Goal: Task Accomplishment & Management: Manage account settings

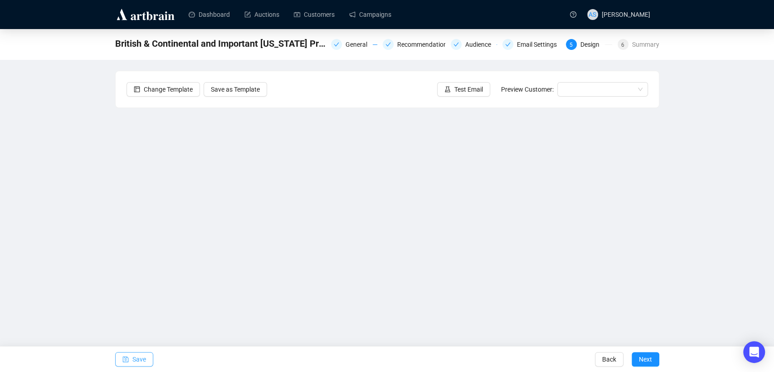
click at [142, 358] on span "Save" at bounding box center [139, 358] width 14 height 25
click at [182, 359] on span "There is 1 error in the template design." at bounding box center [215, 359] width 91 height 6
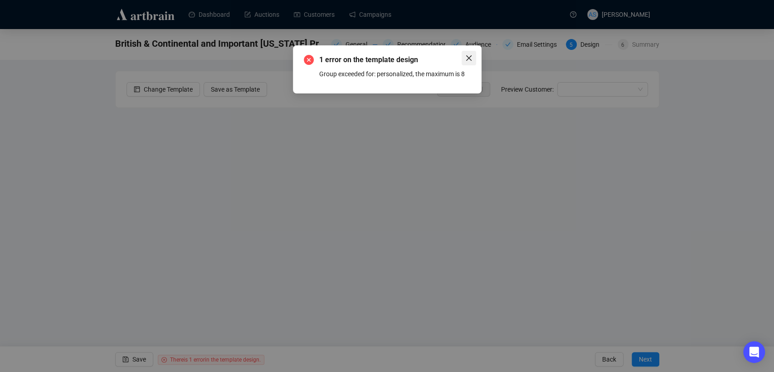
click at [465, 59] on icon "close" at bounding box center [468, 57] width 7 height 7
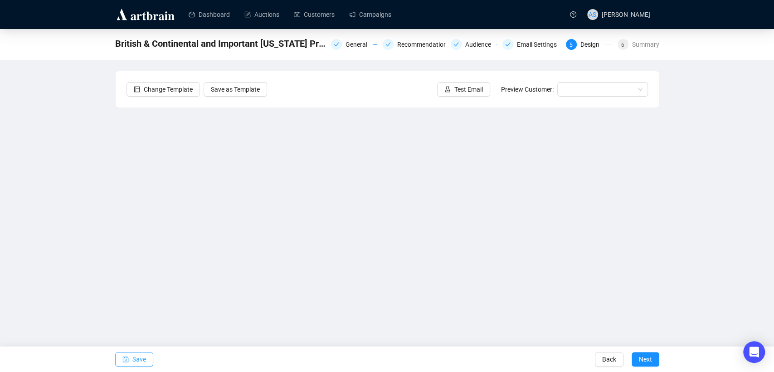
click at [127, 358] on icon "save" at bounding box center [125, 359] width 6 height 6
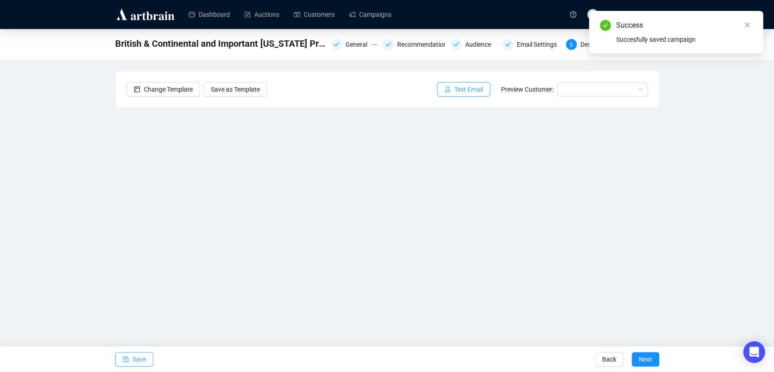
click at [457, 93] on span "Test Email" at bounding box center [468, 89] width 29 height 10
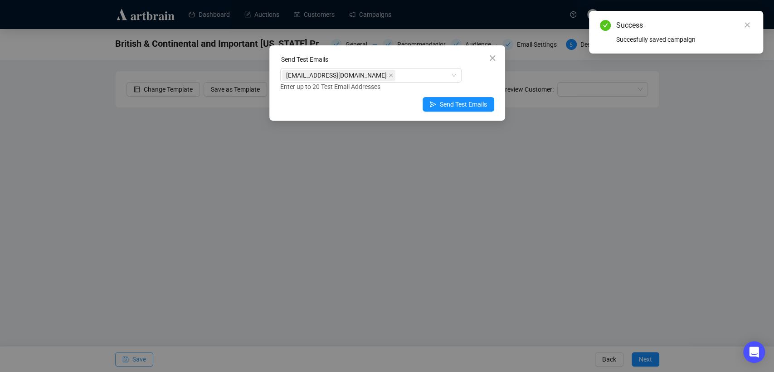
click at [454, 104] on span "Send Test Emails" at bounding box center [463, 104] width 47 height 10
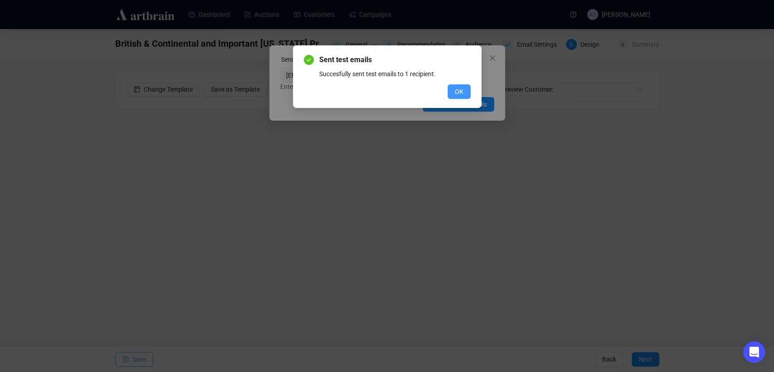
click at [450, 93] on button "OK" at bounding box center [458, 91] width 23 height 15
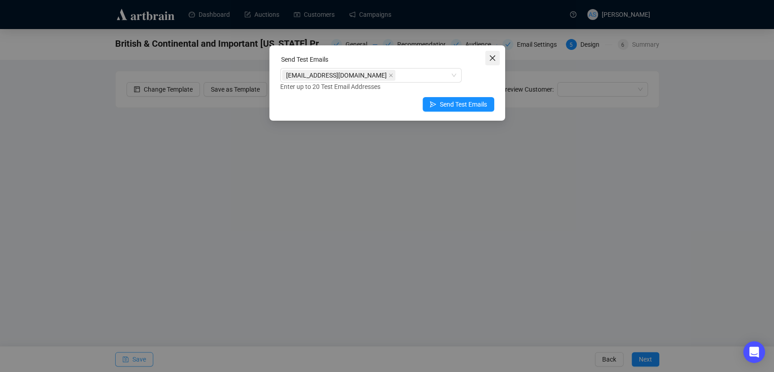
click at [488, 58] on span "Close" at bounding box center [492, 57] width 15 height 7
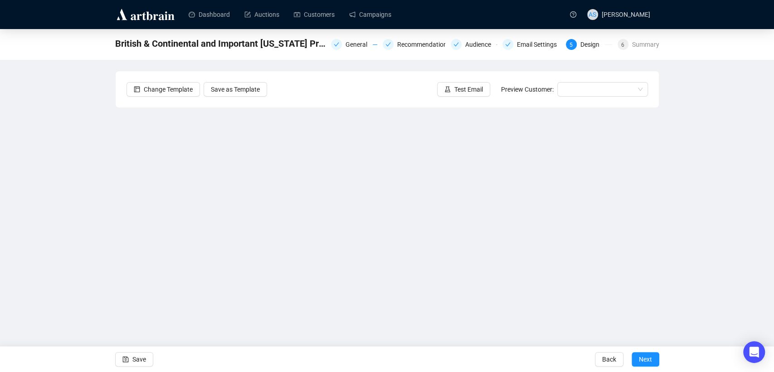
drag, startPoint x: 149, startPoint y: 361, endPoint x: 168, endPoint y: 357, distance: 19.1
click at [149, 360] on button "Save" at bounding box center [134, 359] width 38 height 15
click at [647, 362] on span "Next" at bounding box center [645, 358] width 13 height 25
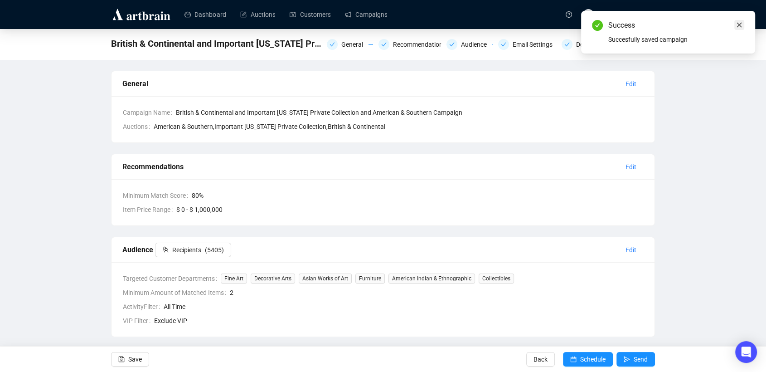
click at [740, 23] on icon "close" at bounding box center [739, 25] width 6 height 6
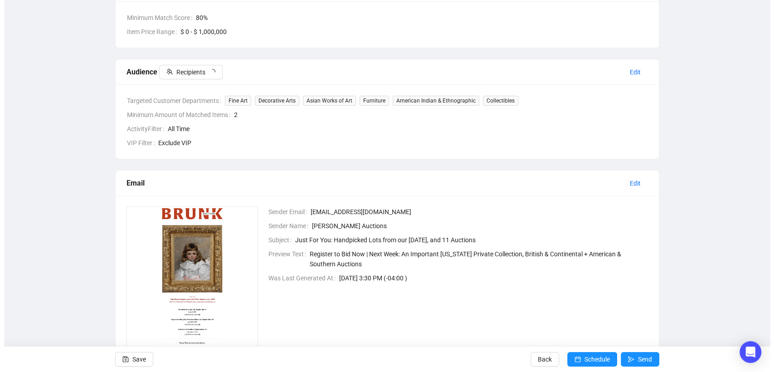
scroll to position [201, 0]
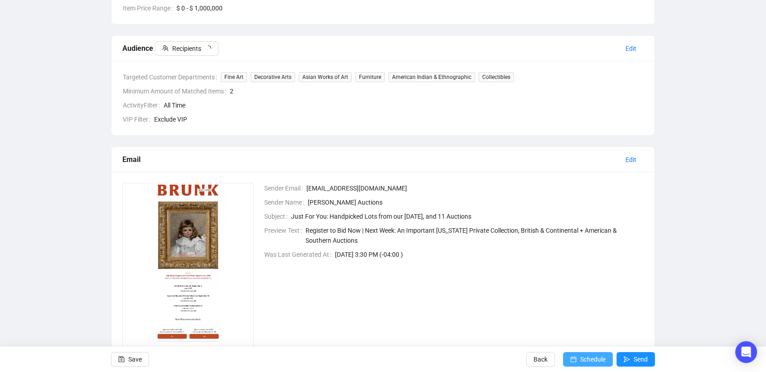
click at [580, 357] on span "Schedule" at bounding box center [592, 358] width 25 height 25
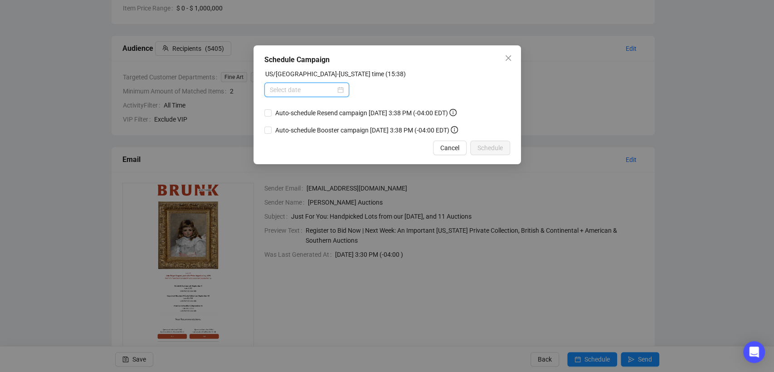
click at [286, 87] on input at bounding box center [303, 90] width 66 height 10
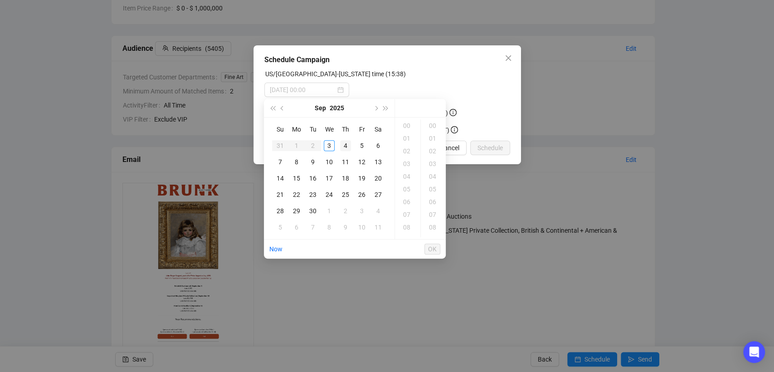
click at [343, 146] on div "4" at bounding box center [345, 145] width 11 height 11
click at [406, 188] on div "09" at bounding box center [408, 189] width 22 height 13
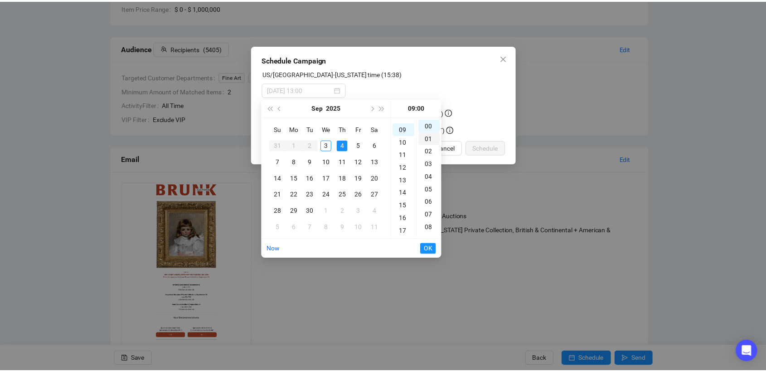
scroll to position [114, 0]
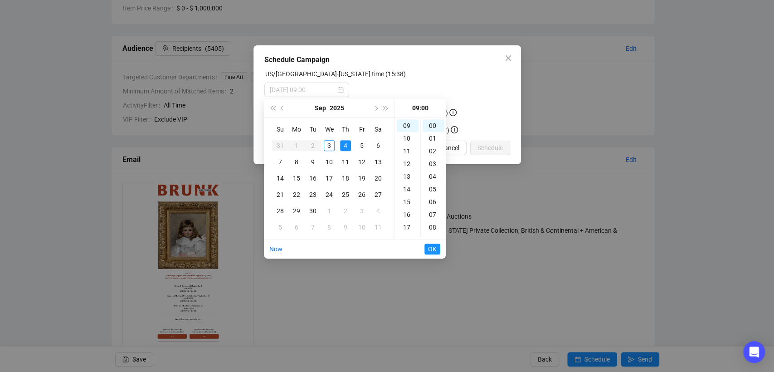
type input "[DATE] 09:00"
click at [432, 247] on span "OK" at bounding box center [432, 248] width 9 height 17
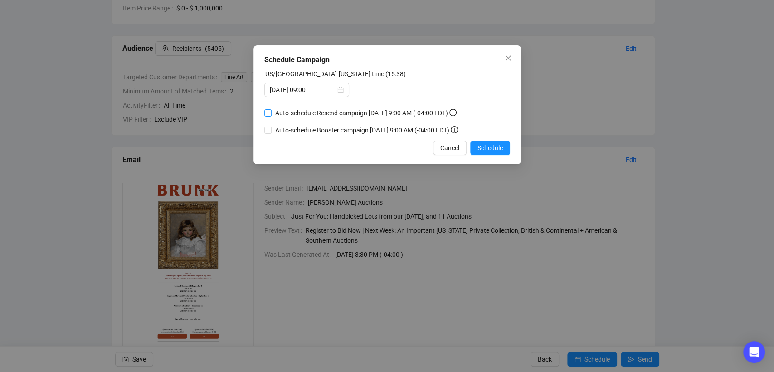
click at [283, 114] on span "Auto-schedule Resend campaign [DATE] 9:00 AM (-04:00 EDT)" at bounding box center [365, 113] width 189 height 10
click at [271, 114] on input "Auto-schedule Resend campaign [DATE] 9:00 AM (-04:00 EDT)" at bounding box center [267, 112] width 7 height 7
checkbox input "true"
click at [278, 126] on span "Auto-schedule Booster campaign [DATE] 9:00 AM (-04:00 EDT)" at bounding box center [366, 130] width 190 height 10
click at [271, 126] on input "Auto-schedule Booster campaign [DATE] 9:00 AM (-04:00 EDT)" at bounding box center [267, 129] width 7 height 7
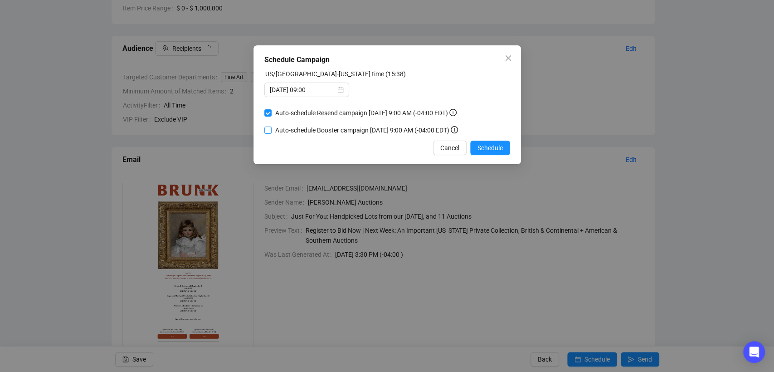
checkbox input "true"
click at [484, 152] on span "Schedule" at bounding box center [489, 148] width 25 height 10
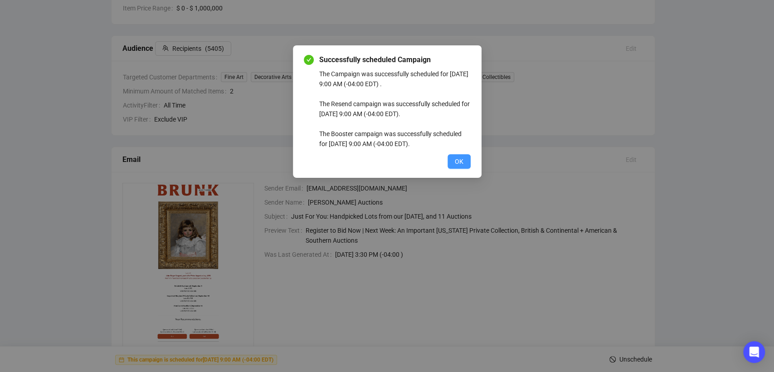
click at [459, 162] on span "OK" at bounding box center [459, 161] width 9 height 10
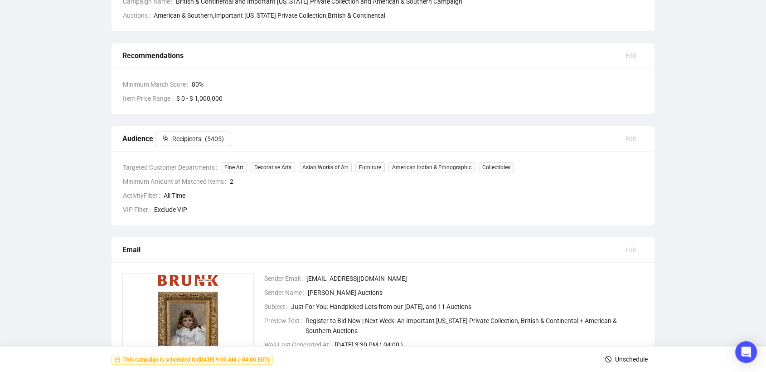
scroll to position [0, 0]
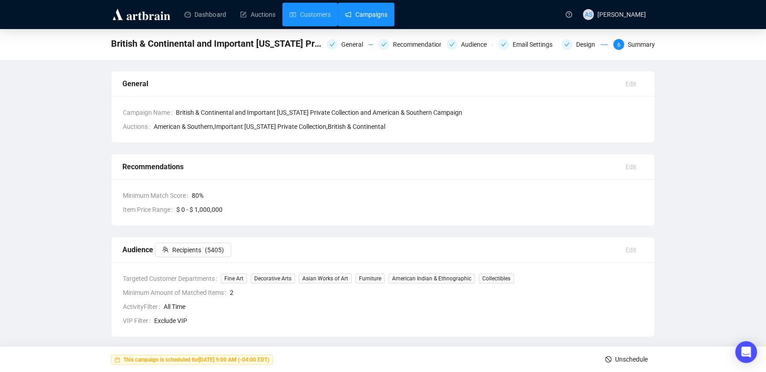
click at [370, 13] on link "Campaigns" at bounding box center [366, 15] width 42 height 24
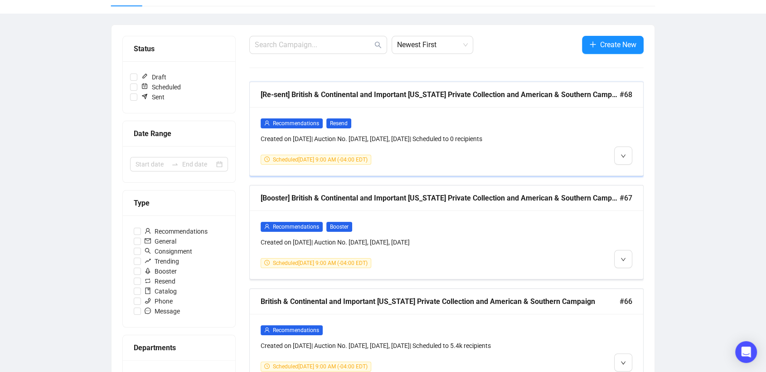
scroll to position [101, 0]
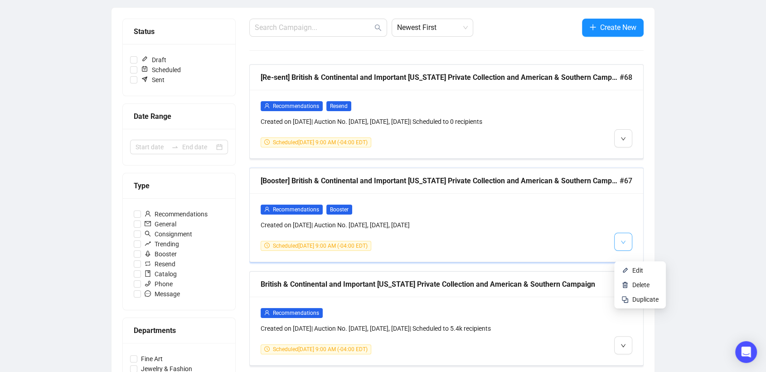
click at [623, 245] on icon "down" at bounding box center [622, 241] width 5 height 5
click at [631, 269] on li "Edit" at bounding box center [640, 270] width 48 height 15
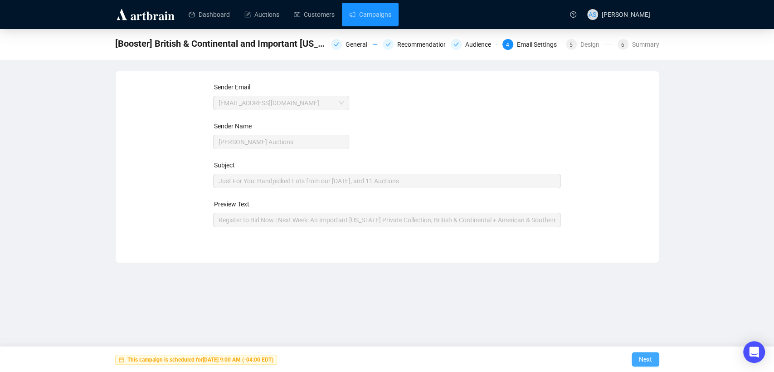
click at [642, 363] on span "Next" at bounding box center [645, 358] width 13 height 25
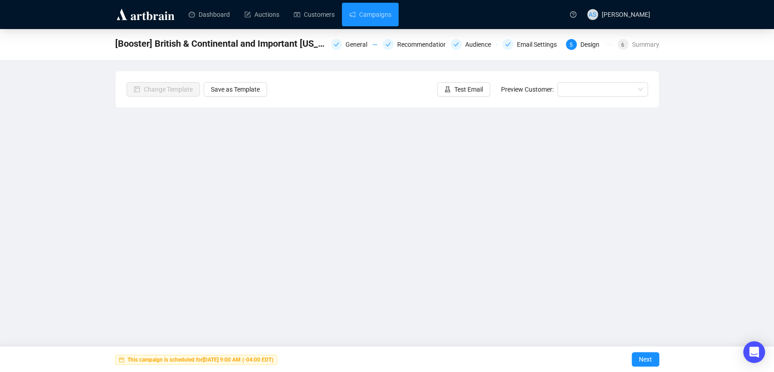
click at [642, 363] on span "Next" at bounding box center [645, 358] width 13 height 25
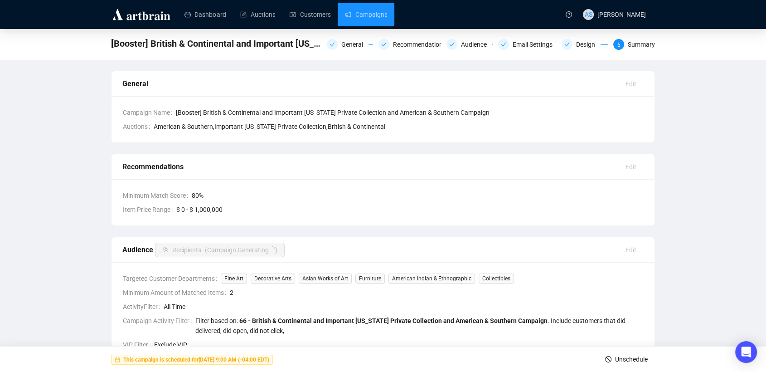
click at [642, 363] on span "Unschedule" at bounding box center [631, 358] width 33 height 25
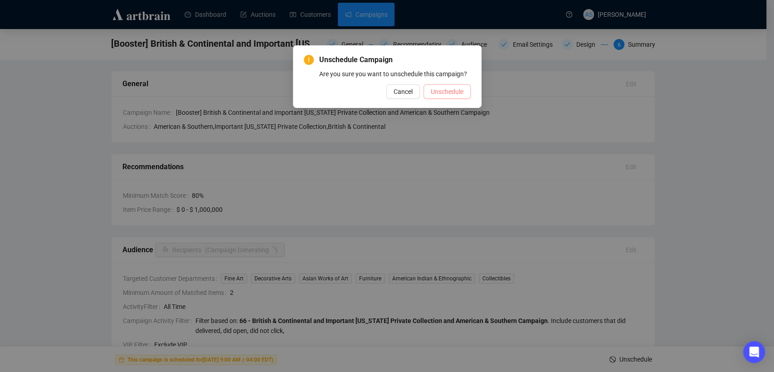
click at [460, 92] on span "Unschedule" at bounding box center [447, 92] width 33 height 10
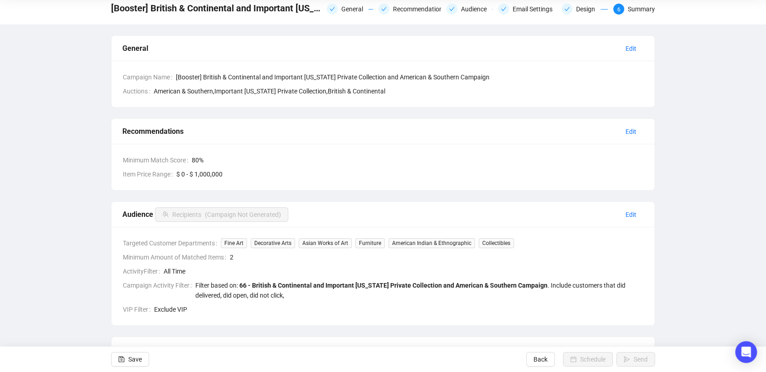
scroll to position [50, 0]
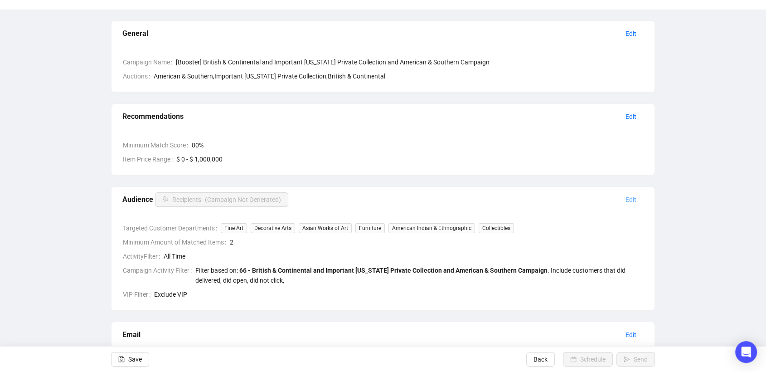
click at [626, 197] on span "Edit" at bounding box center [630, 199] width 11 height 10
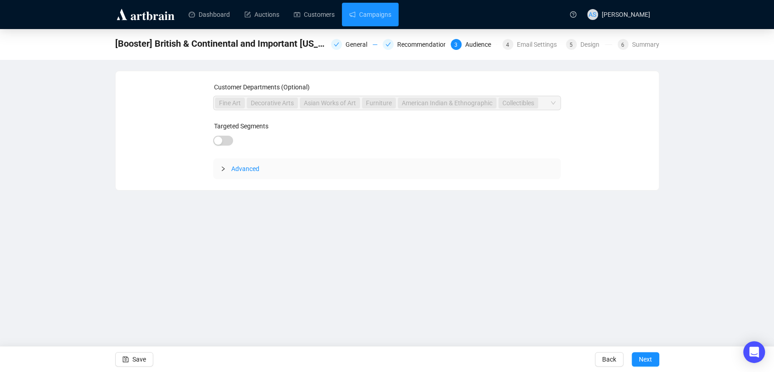
click at [234, 165] on span "Advanced" at bounding box center [245, 168] width 28 height 7
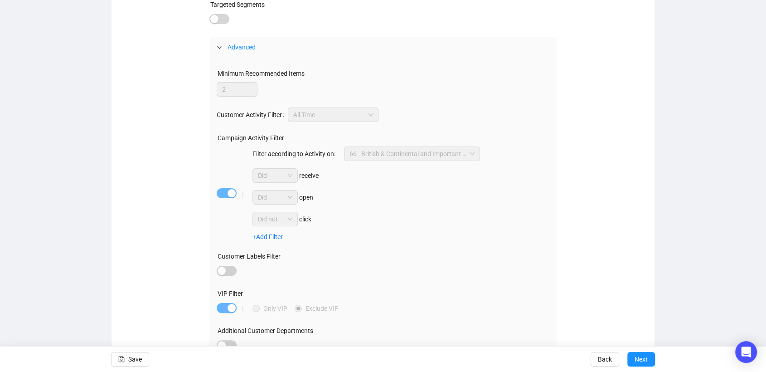
scroll to position [132, 0]
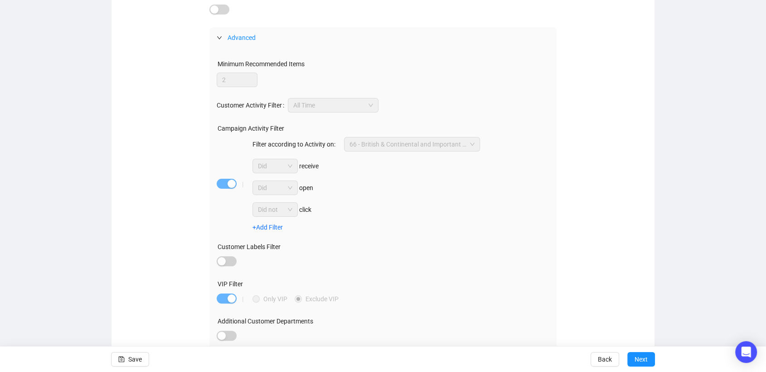
click at [227, 188] on div at bounding box center [227, 184] width 20 height 13
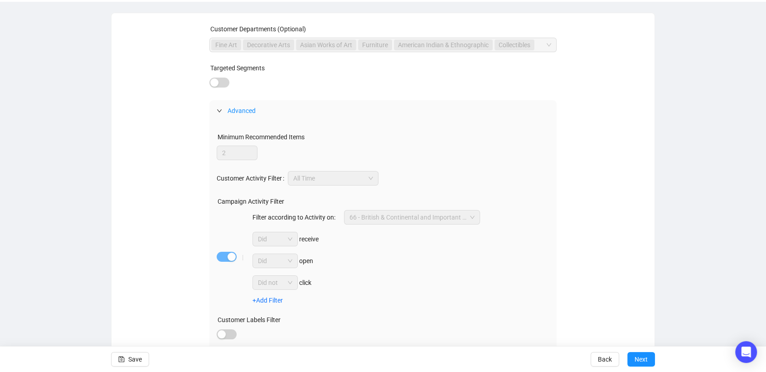
scroll to position [50, 0]
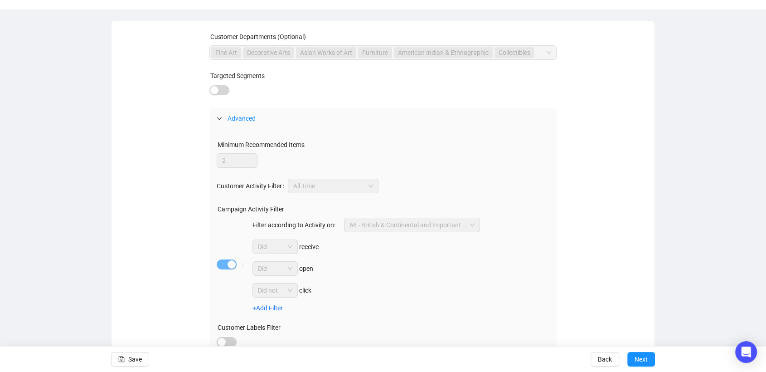
click at [227, 116] on span "Advanced" at bounding box center [241, 118] width 28 height 7
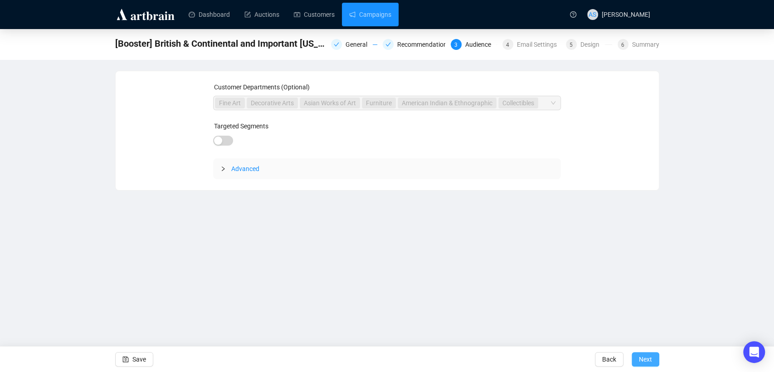
click at [646, 358] on span "Next" at bounding box center [645, 358] width 13 height 25
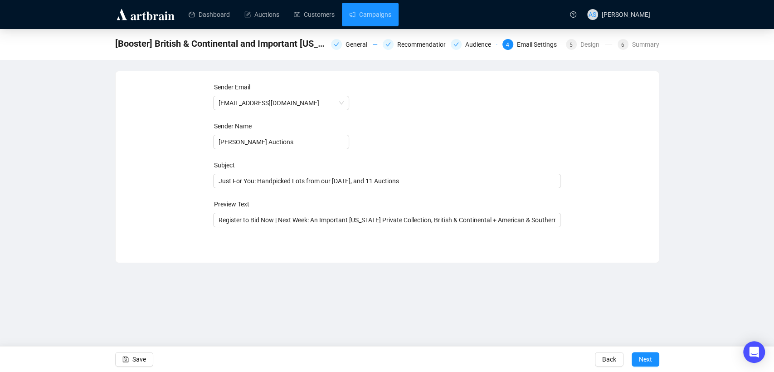
click at [647, 358] on span "Next" at bounding box center [645, 358] width 13 height 25
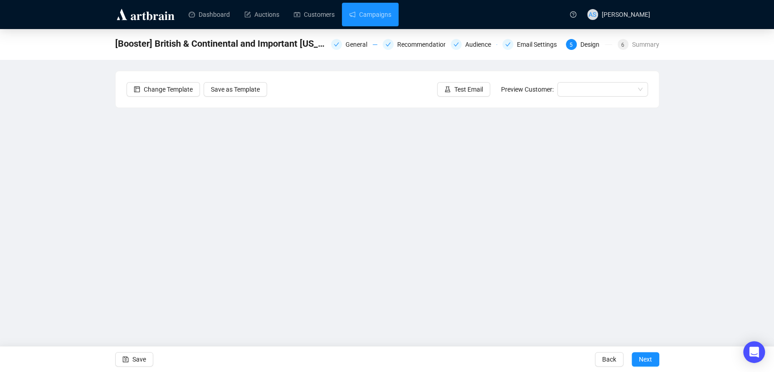
click at [647, 358] on span "Next" at bounding box center [645, 358] width 13 height 25
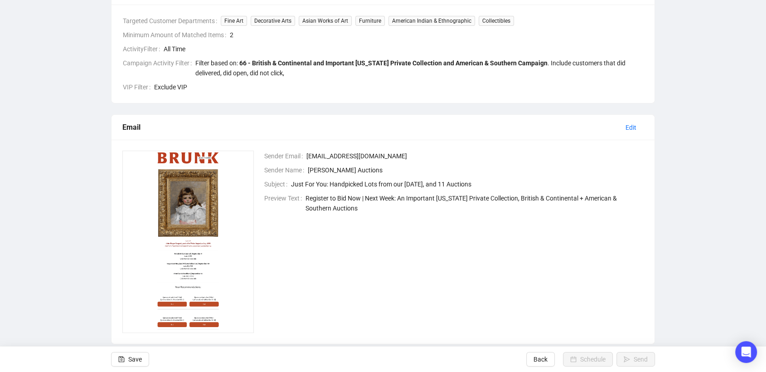
scroll to position [275, 0]
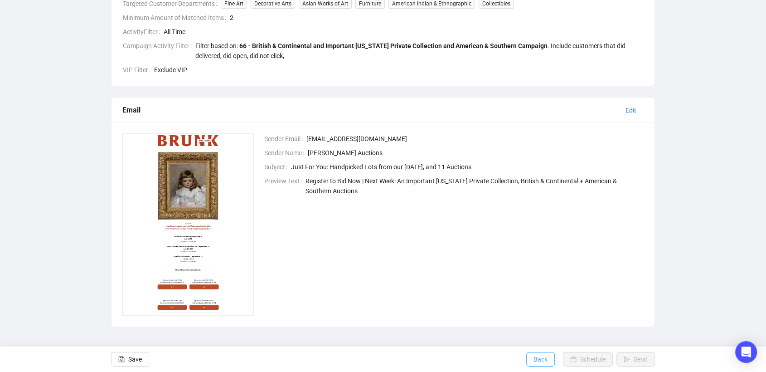
click at [542, 360] on span "Back" at bounding box center [540, 358] width 14 height 25
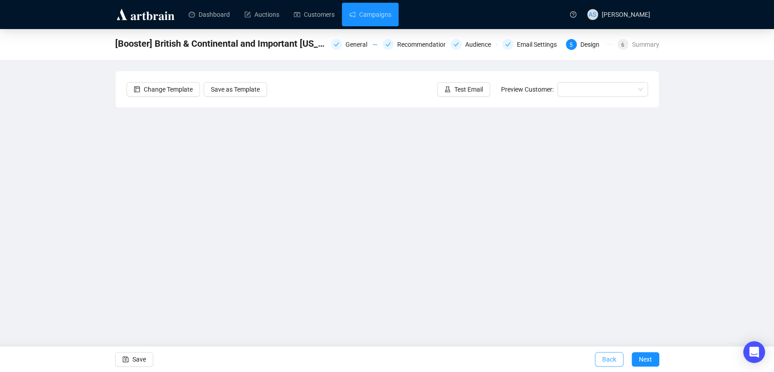
click at [606, 359] on span "Back" at bounding box center [609, 358] width 14 height 25
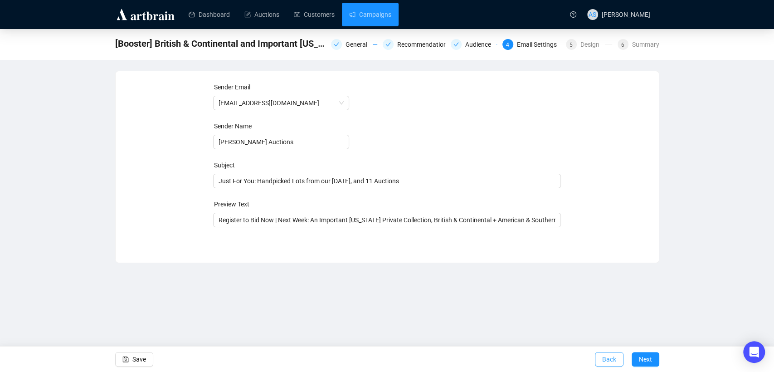
click at [605, 362] on span "Back" at bounding box center [609, 358] width 14 height 25
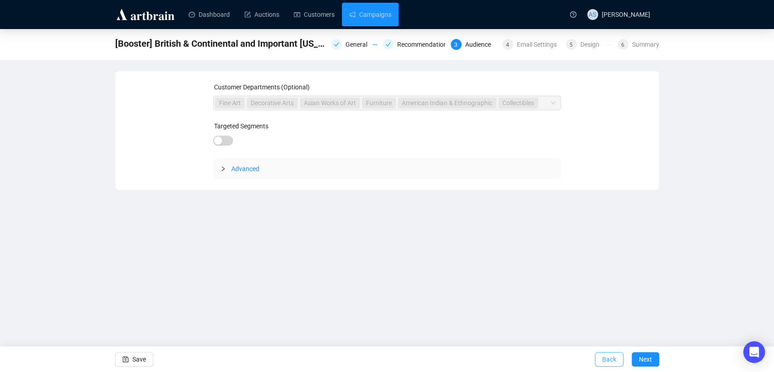
click at [606, 360] on span "Back" at bounding box center [609, 358] width 14 height 25
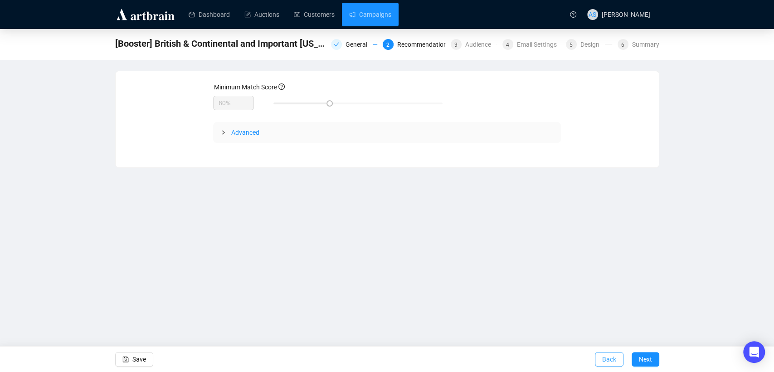
click at [606, 357] on span "Back" at bounding box center [609, 358] width 14 height 25
